Goal: Navigation & Orientation: Find specific page/section

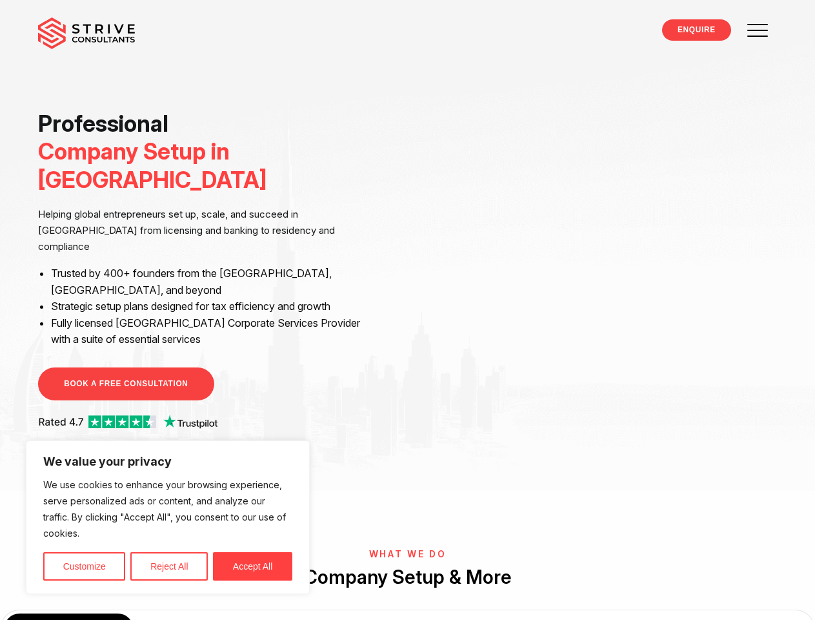
click at [407, 310] on div "Professional Company Setup in [GEOGRAPHIC_DATA] Helping global entrepreneurs se…" at bounding box center [407, 271] width 758 height 323
click at [84, 566] on button "Customize" at bounding box center [84, 566] width 82 height 28
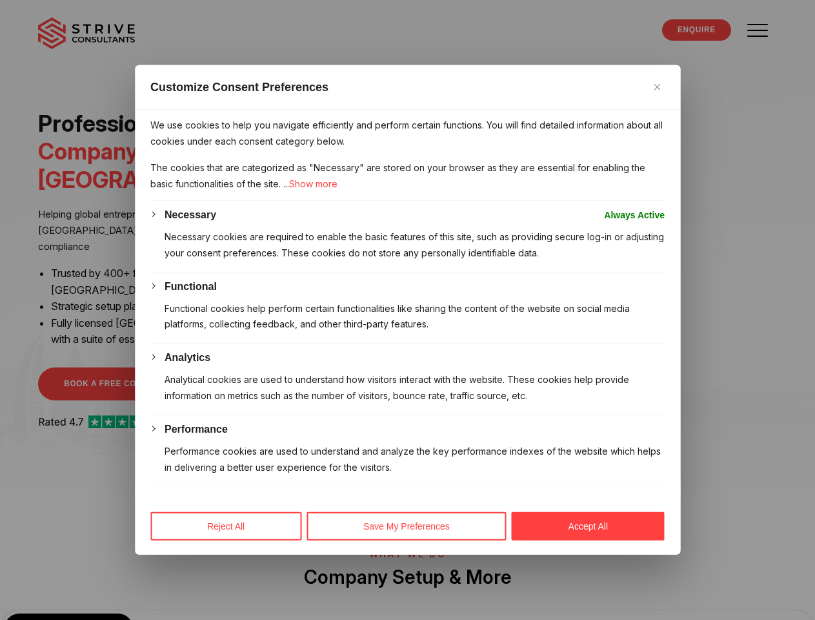
click at [169, 566] on div at bounding box center [407, 310] width 815 height 620
click at [252, 110] on div "Customize Consent Preferences" at bounding box center [407, 87] width 545 height 45
click at [407, 150] on p "We use cookies to help you navigate efficiently and perform certain functions. …" at bounding box center [407, 133] width 514 height 32
click at [407, 540] on button "Save My Preferences" at bounding box center [407, 526] width 200 height 28
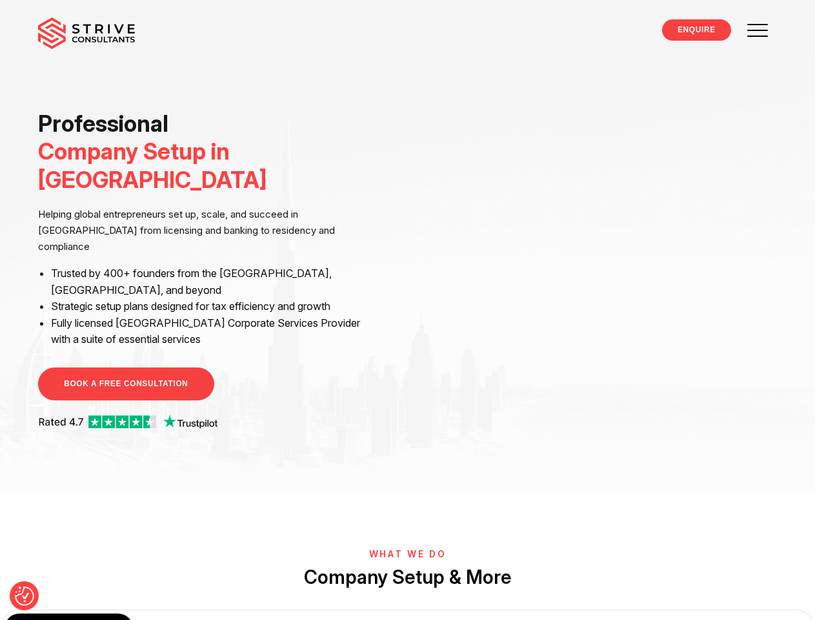
click at [341, 613] on div "Regional Directors" at bounding box center [341, 629] width 130 height 32
click at [477, 613] on div "Tax Registration" at bounding box center [477, 629] width 130 height 32
click at [613, 613] on div "Accounting" at bounding box center [614, 629] width 130 height 32
click at [749, 613] on div "Business Banking" at bounding box center [750, 629] width 130 height 32
